Goal: Information Seeking & Learning: Learn about a topic

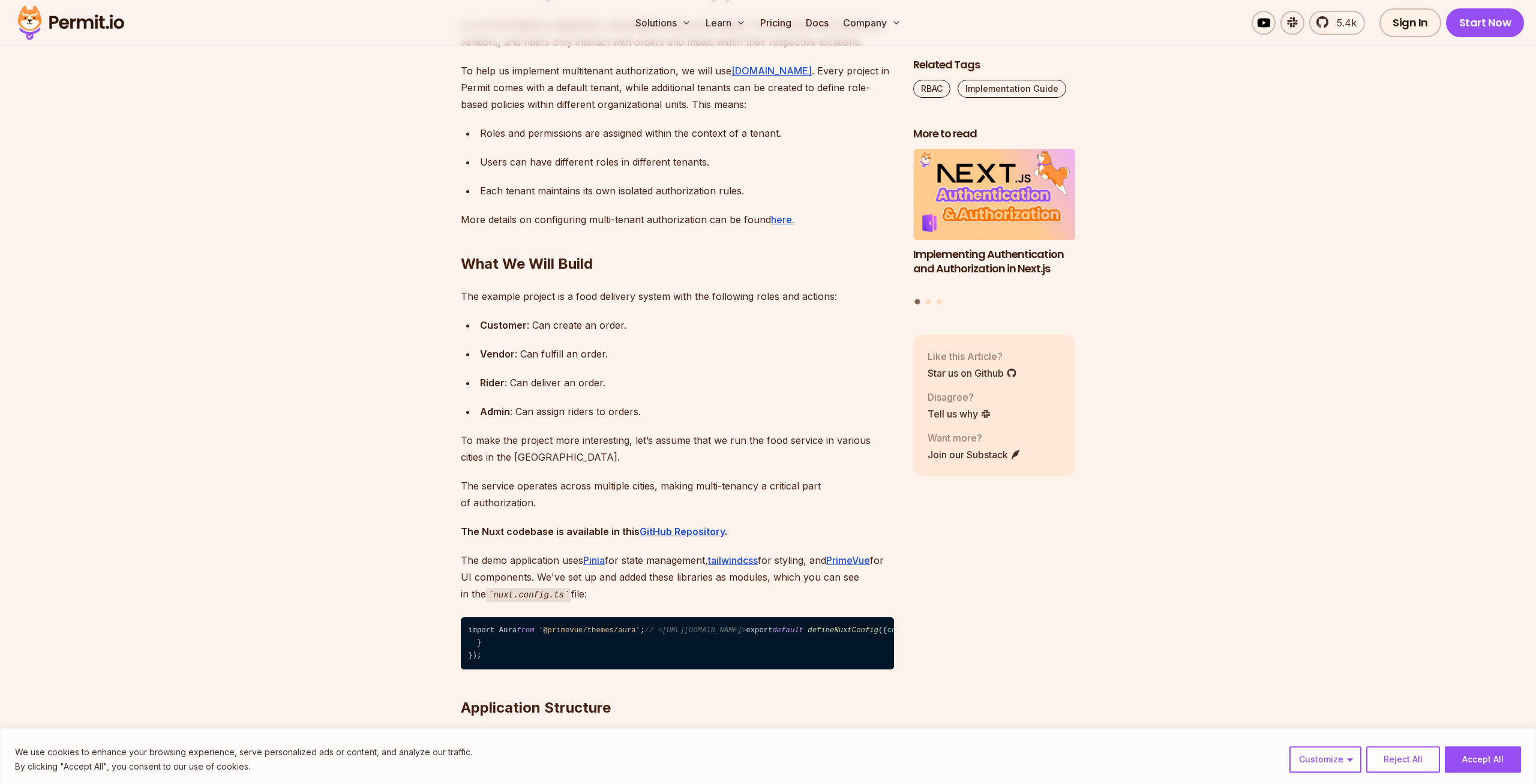
scroll to position [1372, 0]
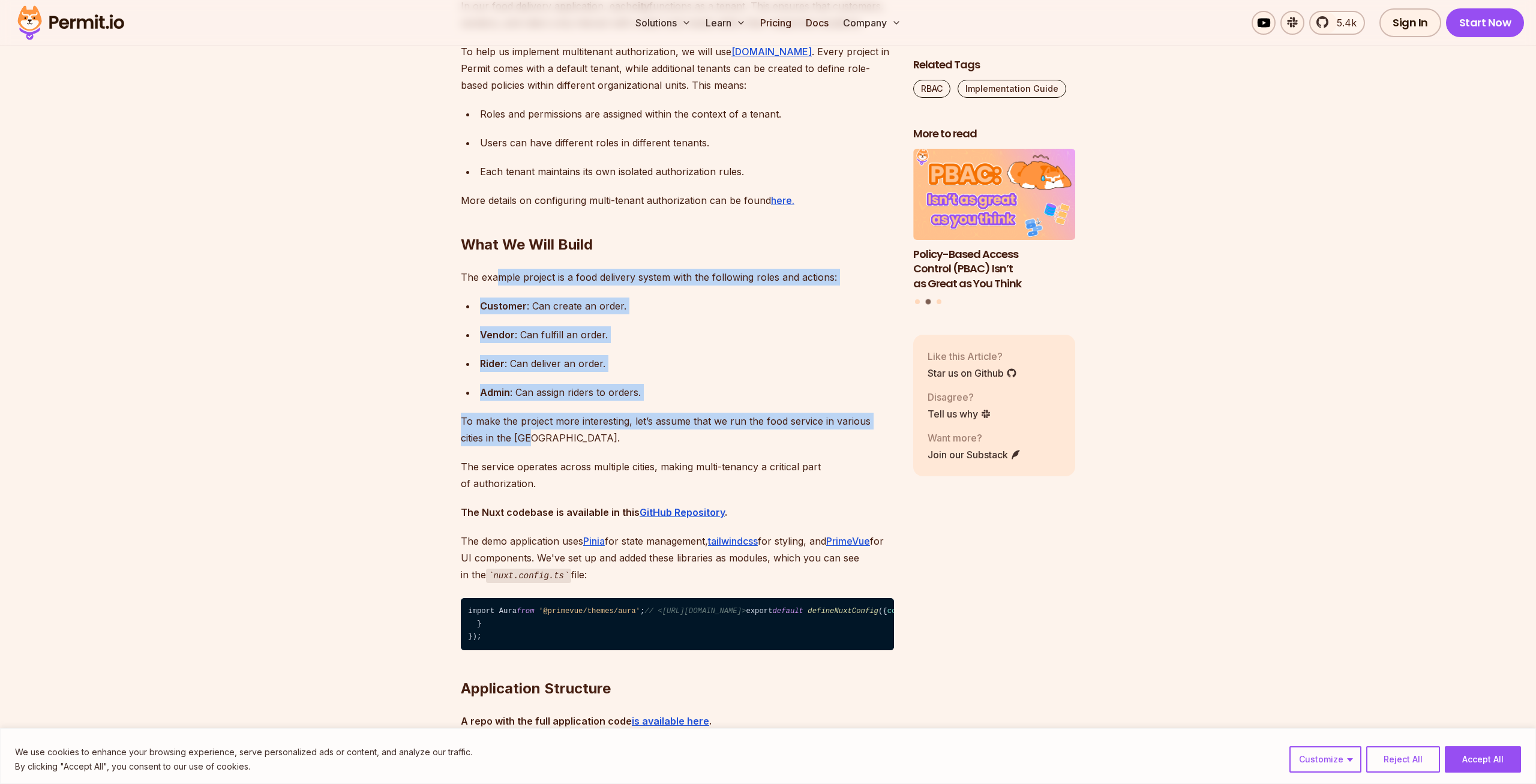
drag, startPoint x: 565, startPoint y: 373, endPoint x: 617, endPoint y: 447, distance: 90.4
drag, startPoint x: 533, startPoint y: 436, endPoint x: 291, endPoint y: 210, distance: 331.1
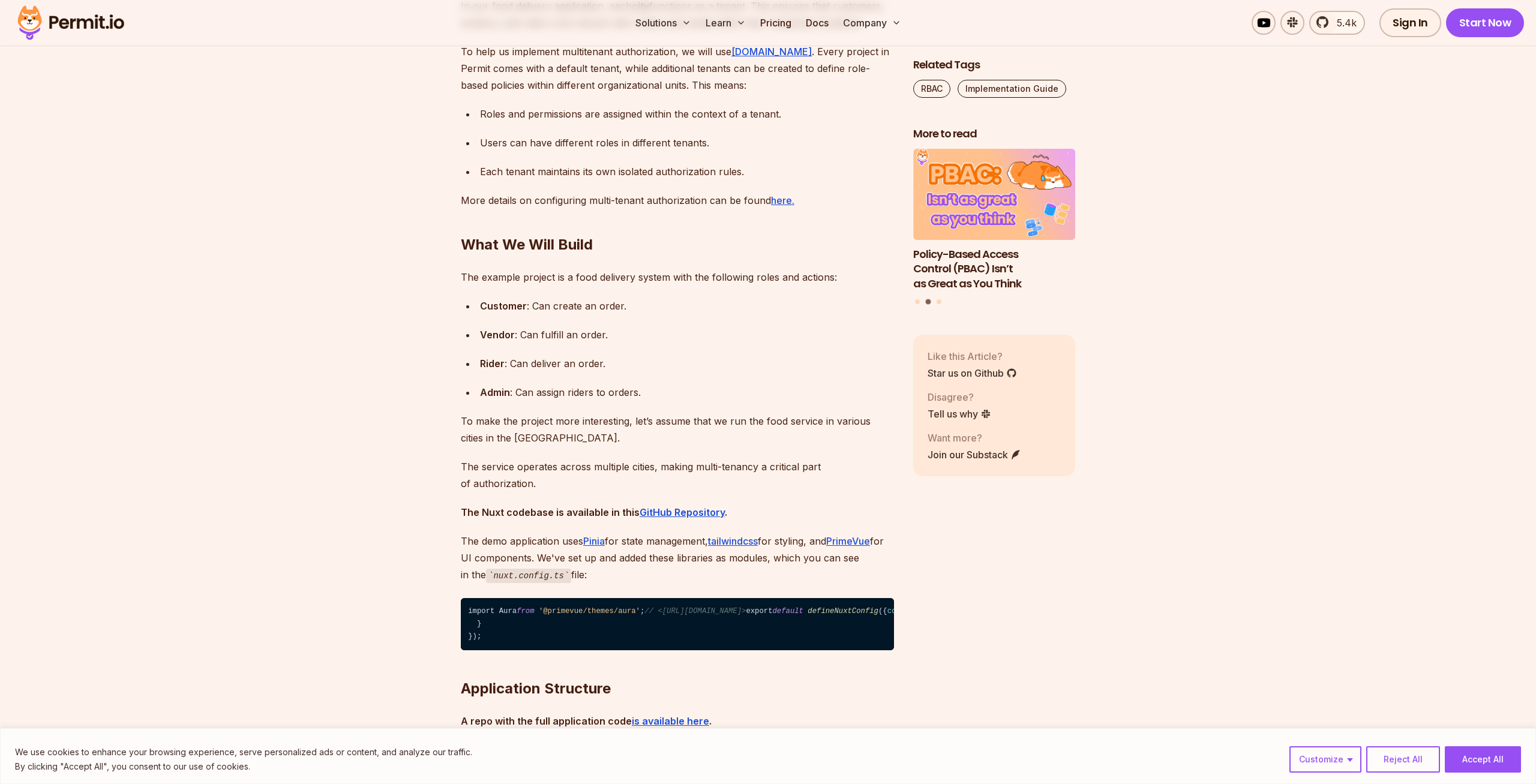
drag, startPoint x: 315, startPoint y: 312, endPoint x: 336, endPoint y: 386, distance: 76.9
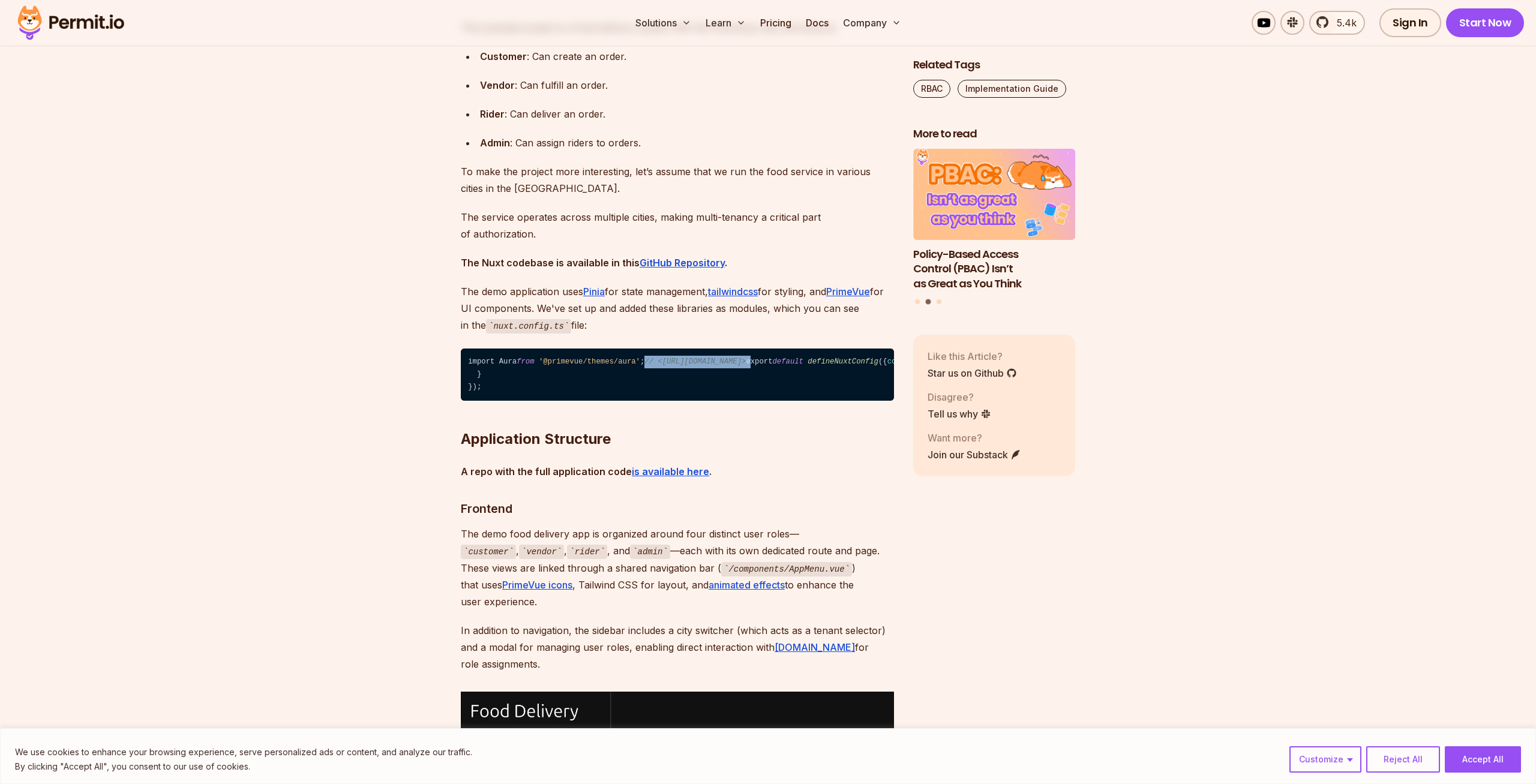
scroll to position [1682, 0]
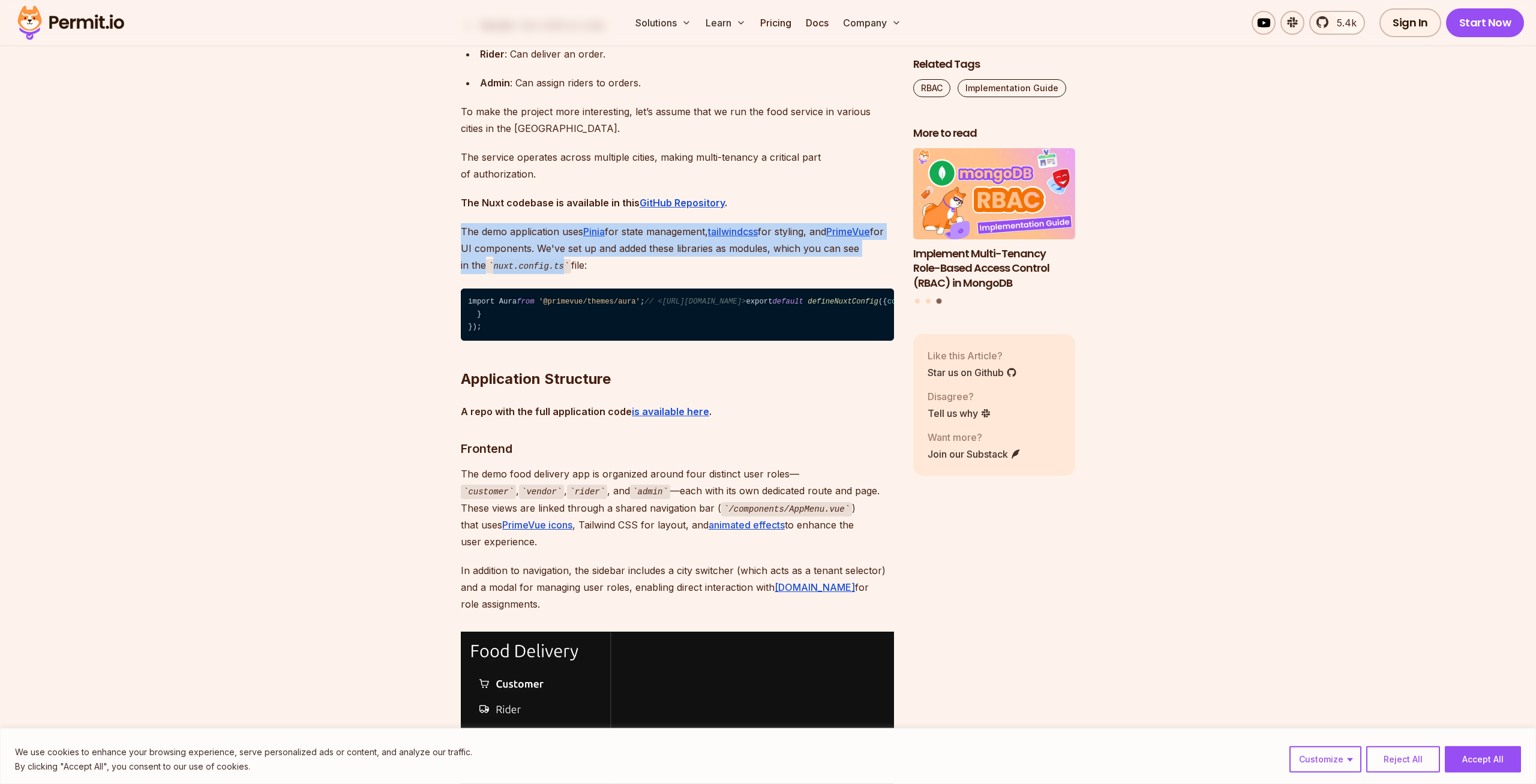
drag, startPoint x: 450, startPoint y: 215, endPoint x: 504, endPoint y: 269, distance: 76.4
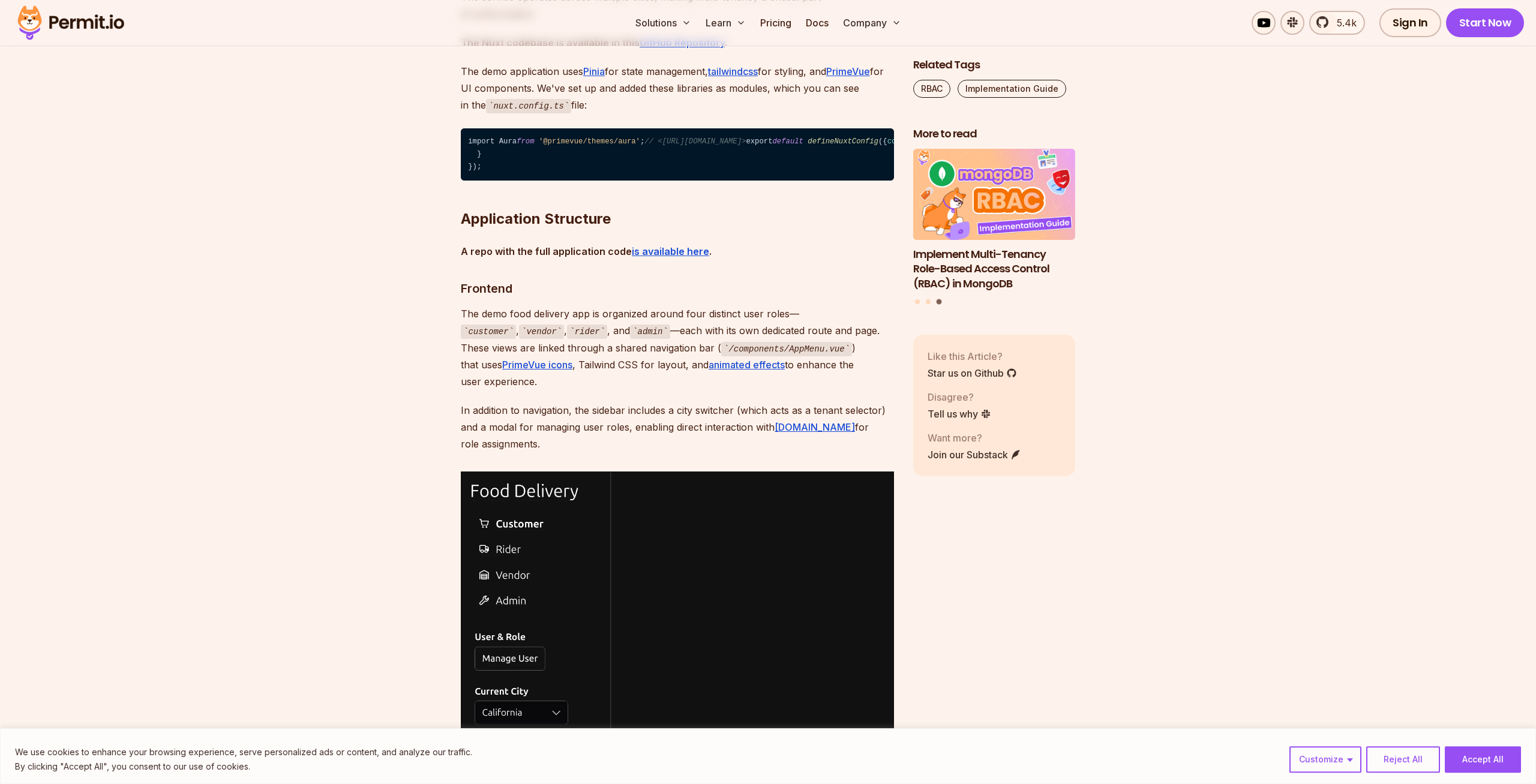
scroll to position [1932, 0]
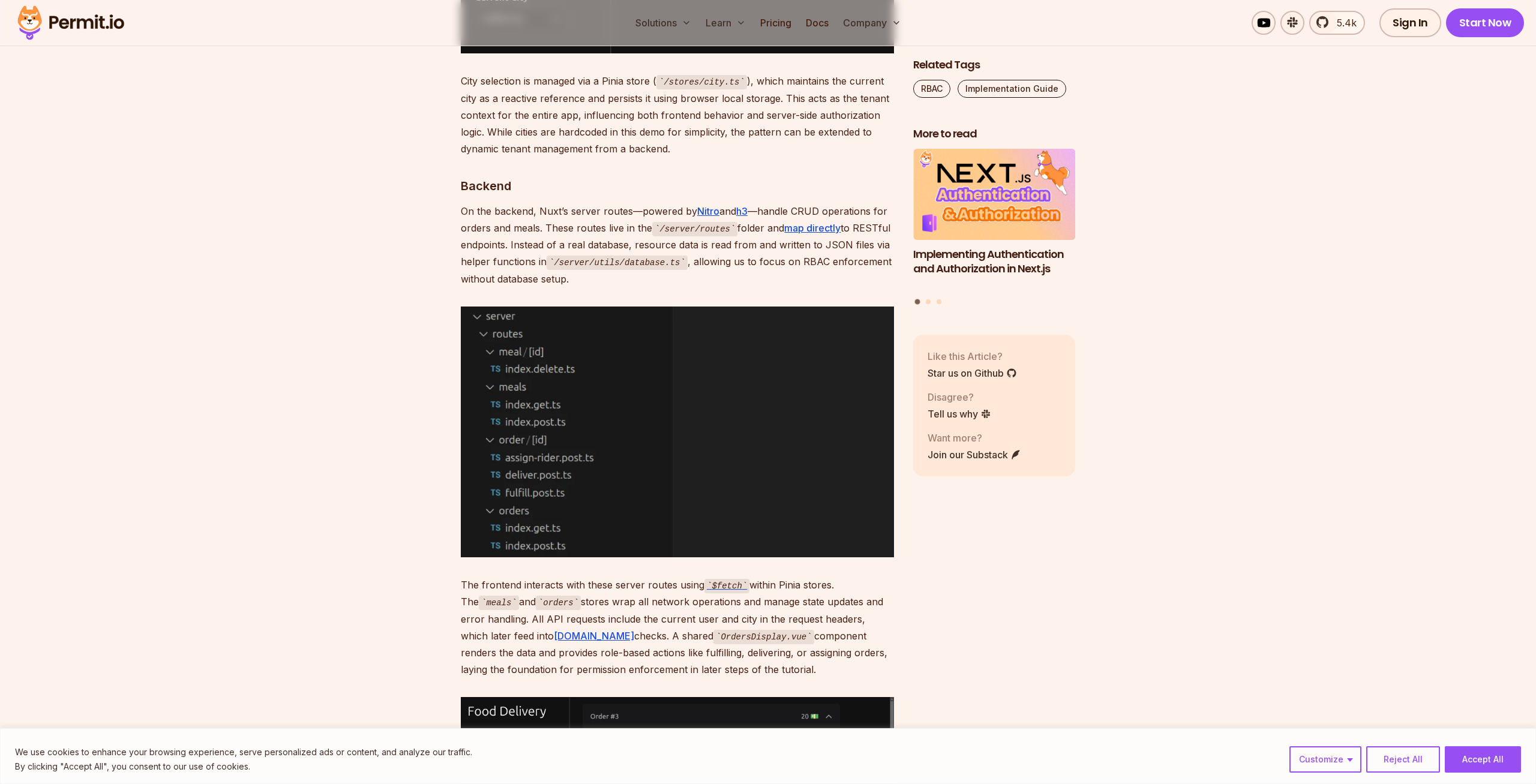
scroll to position [2556, 0]
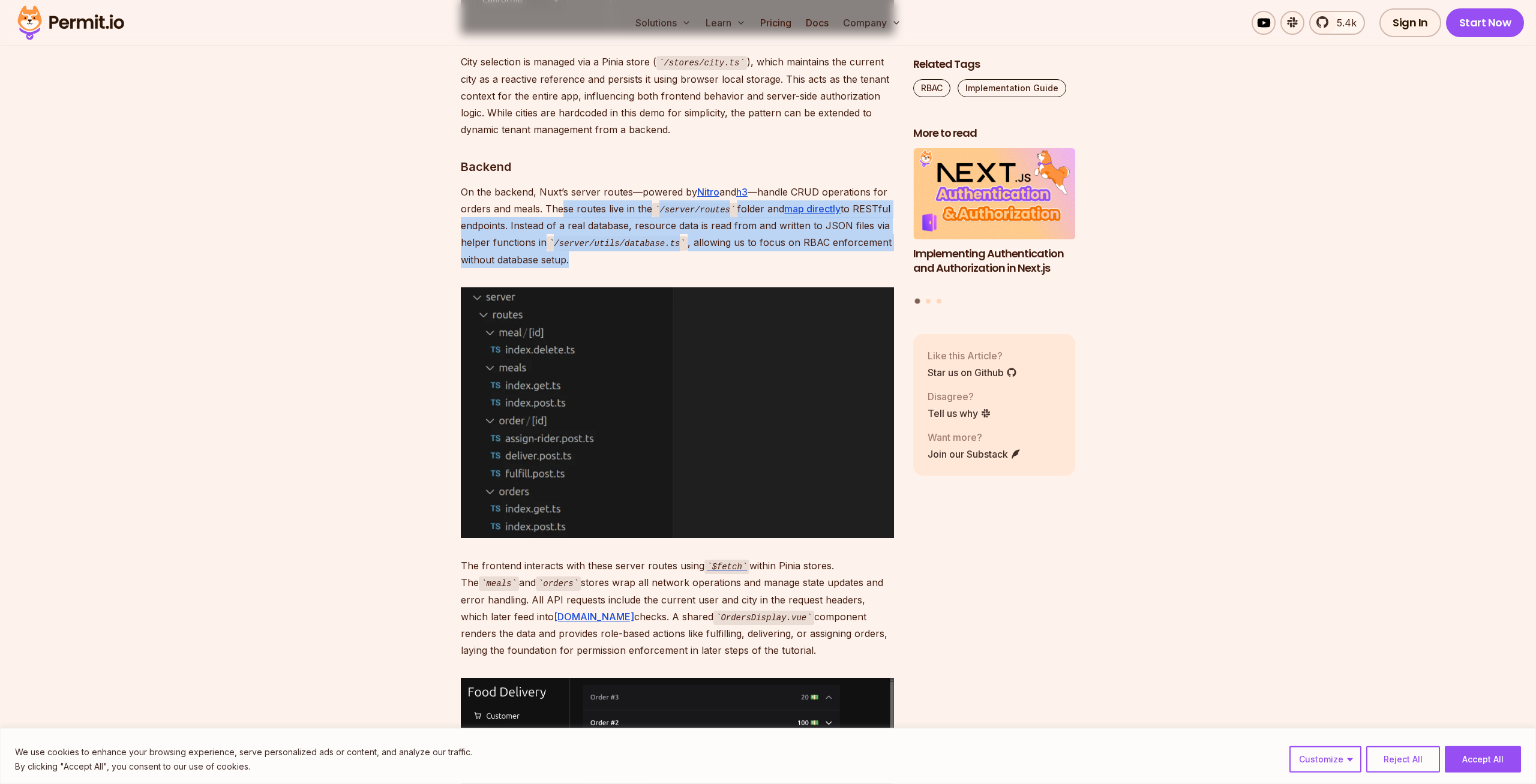
drag, startPoint x: 565, startPoint y: 299, endPoint x: 630, endPoint y: 354, distance: 85.1
click at [630, 268] on p "On the backend, Nuxt’s server routes—powered by Nitro and h3 —handle CRUD opera…" at bounding box center [677, 226] width 433 height 85
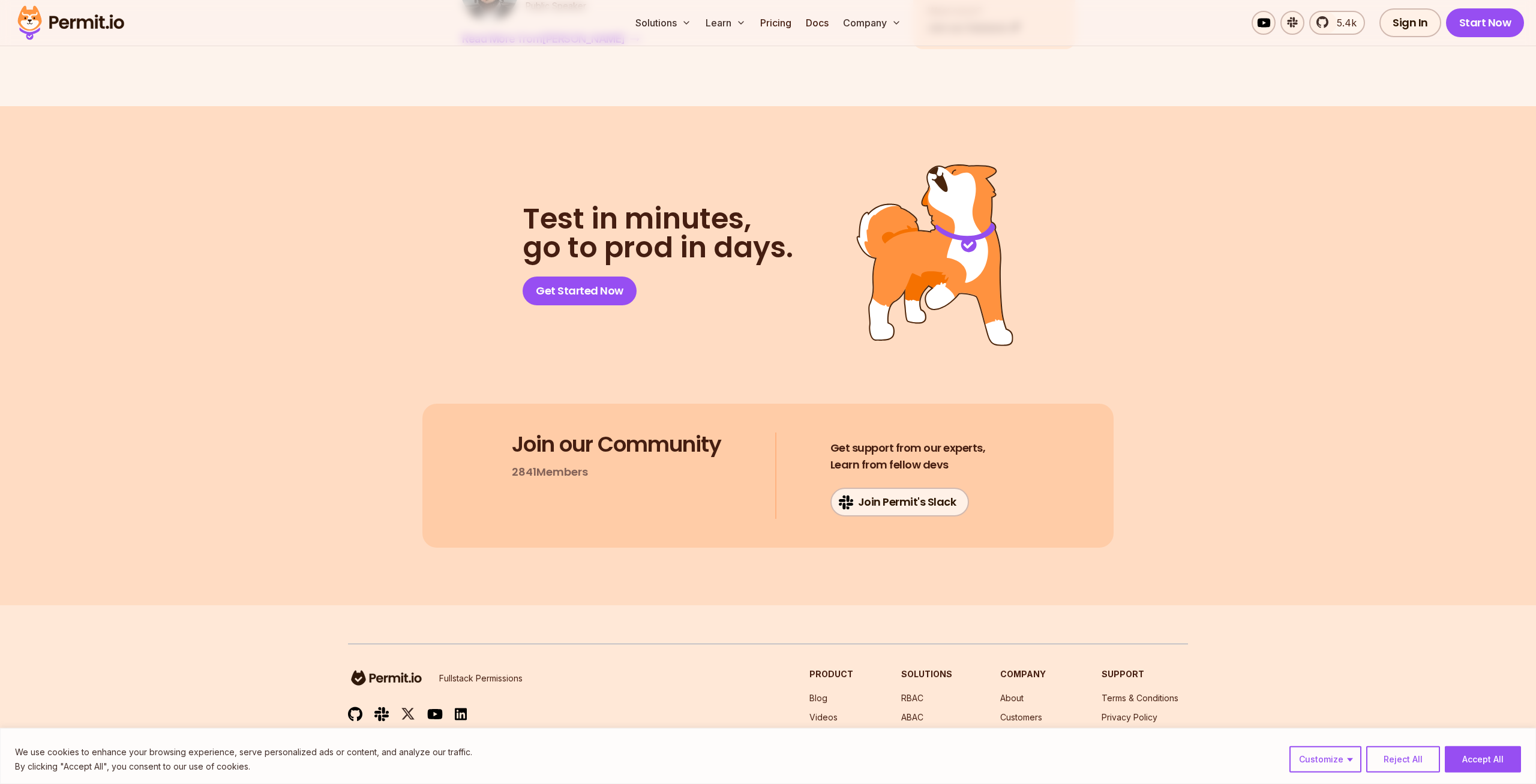
scroll to position [7922, 0]
